Goal: Task Accomplishment & Management: Manage account settings

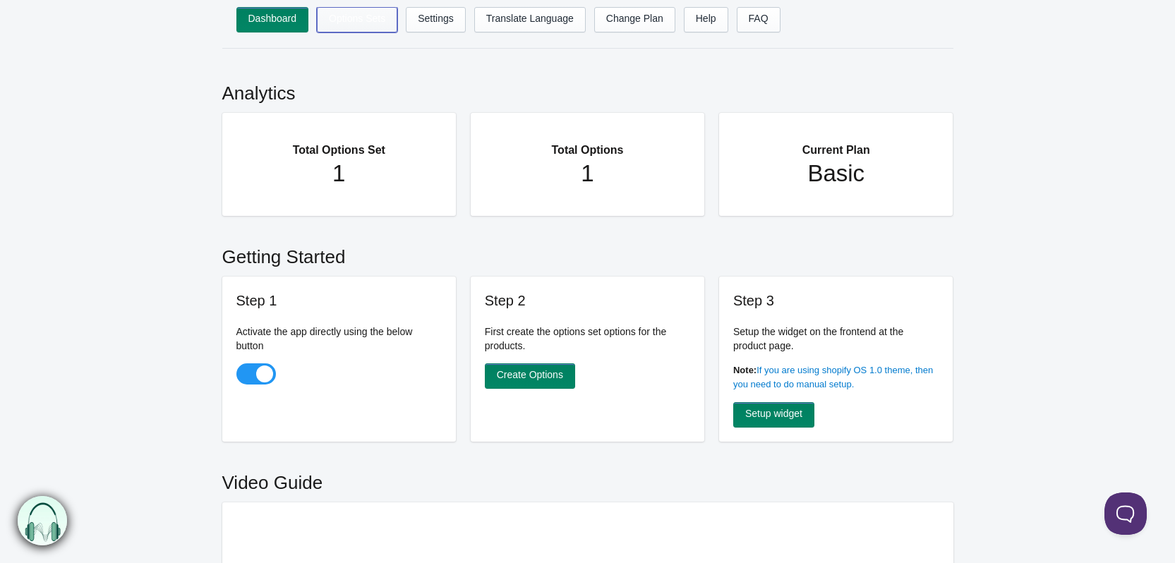
click at [349, 23] on link "Options Sets" at bounding box center [357, 19] width 80 height 25
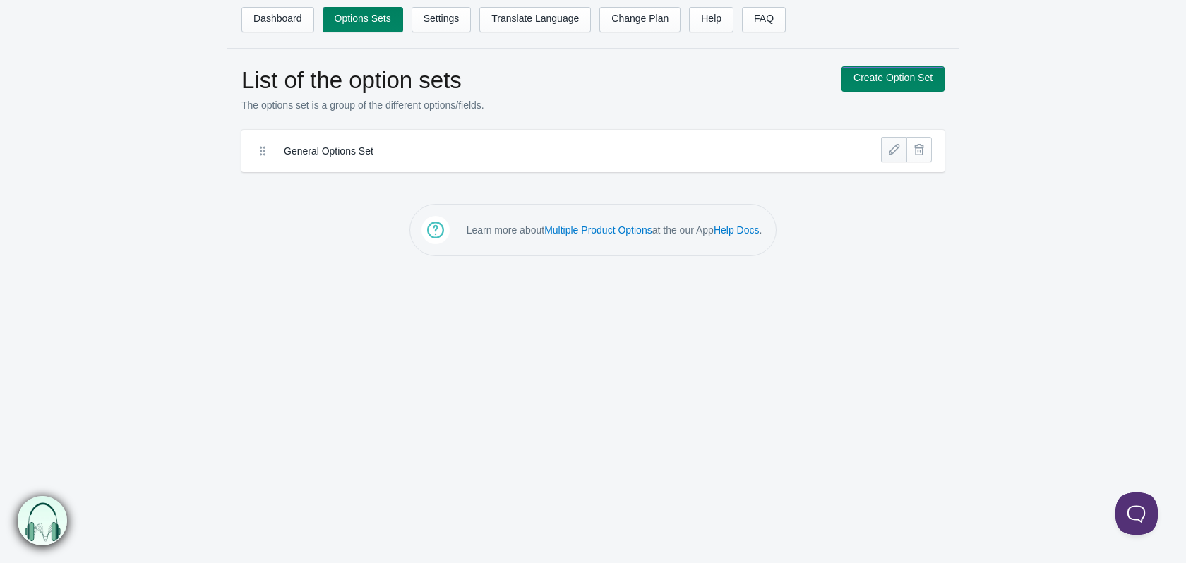
click at [892, 158] on link at bounding box center [893, 149] width 25 height 25
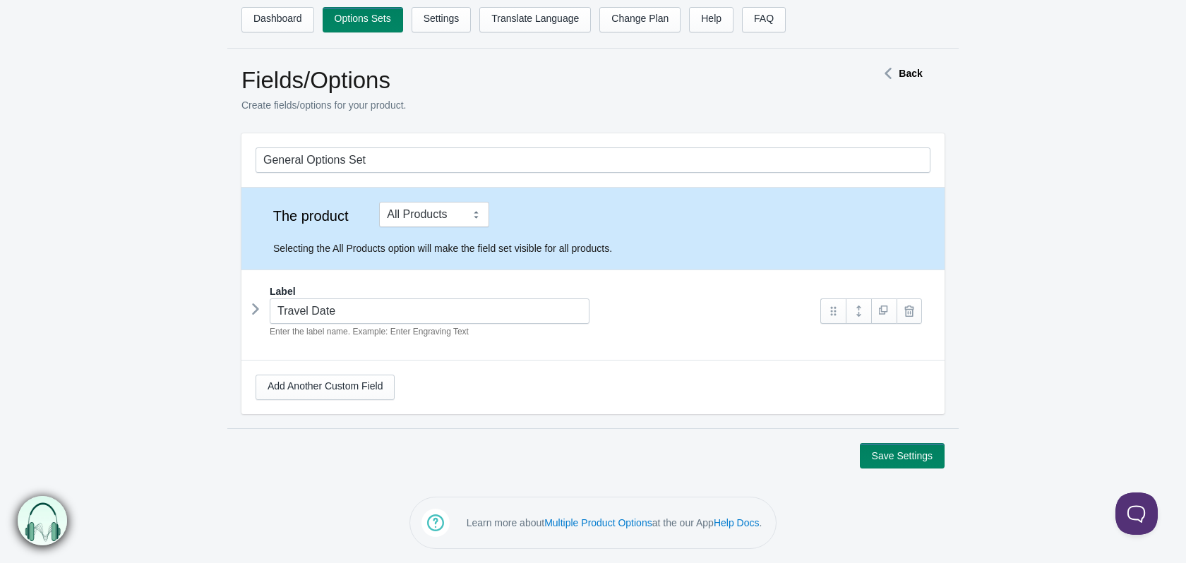
click at [894, 72] on icon at bounding box center [887, 73] width 21 height 7
